Goal: Navigation & Orientation: Find specific page/section

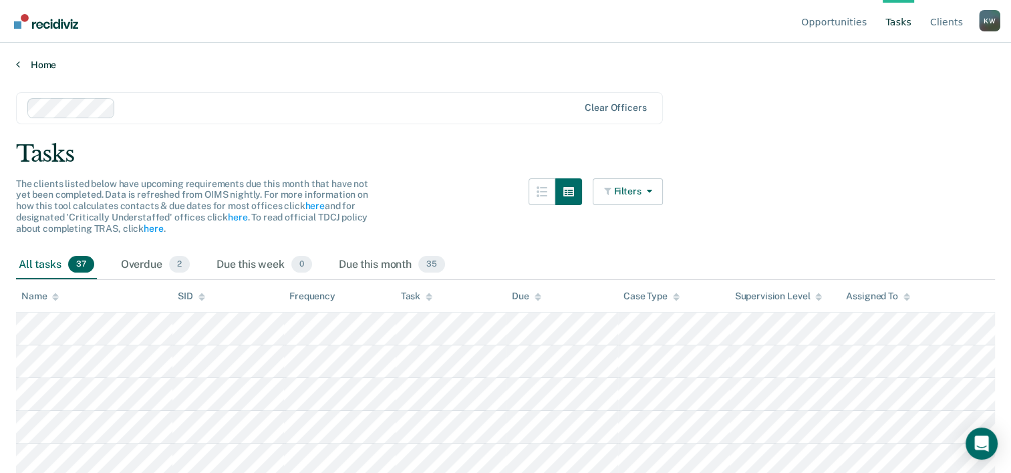
click at [34, 65] on link "Home" at bounding box center [505, 65] width 979 height 12
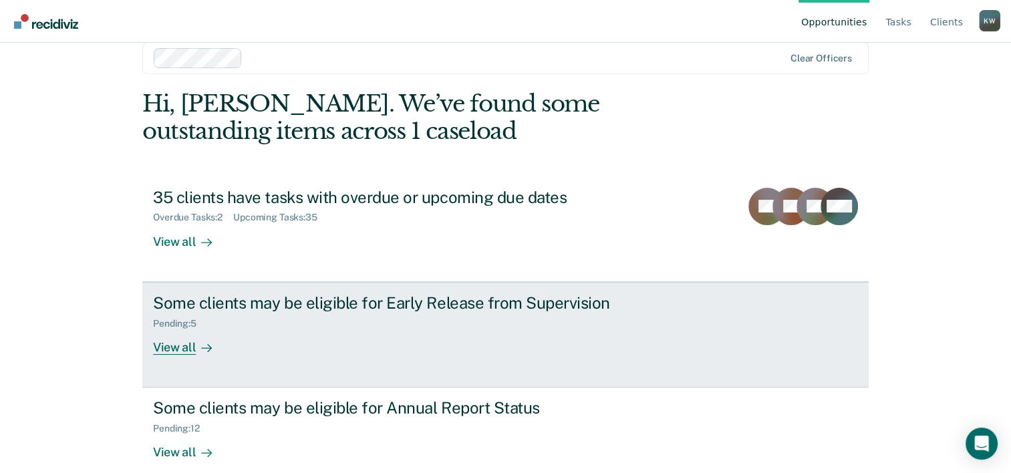
scroll to position [41, 0]
